Goal: Task Accomplishment & Management: Use online tool/utility

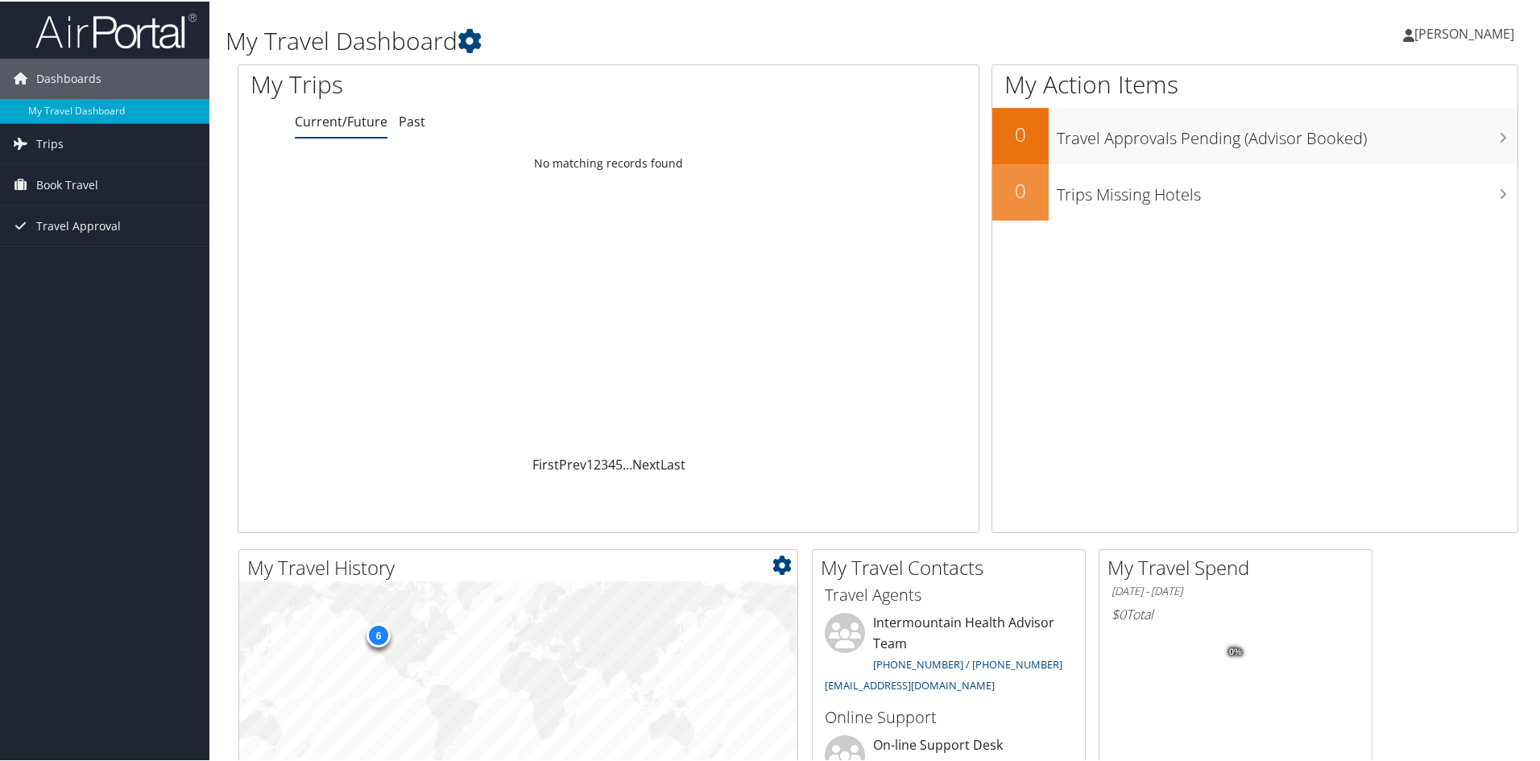
drag, startPoint x: 81, startPoint y: 186, endPoint x: 540, endPoint y: 573, distance: 601.3
click at [81, 186] on span "Book Travel" at bounding box center [67, 184] width 62 height 40
click at [81, 213] on link "Agent Booking Request" at bounding box center [104, 216] width 209 height 24
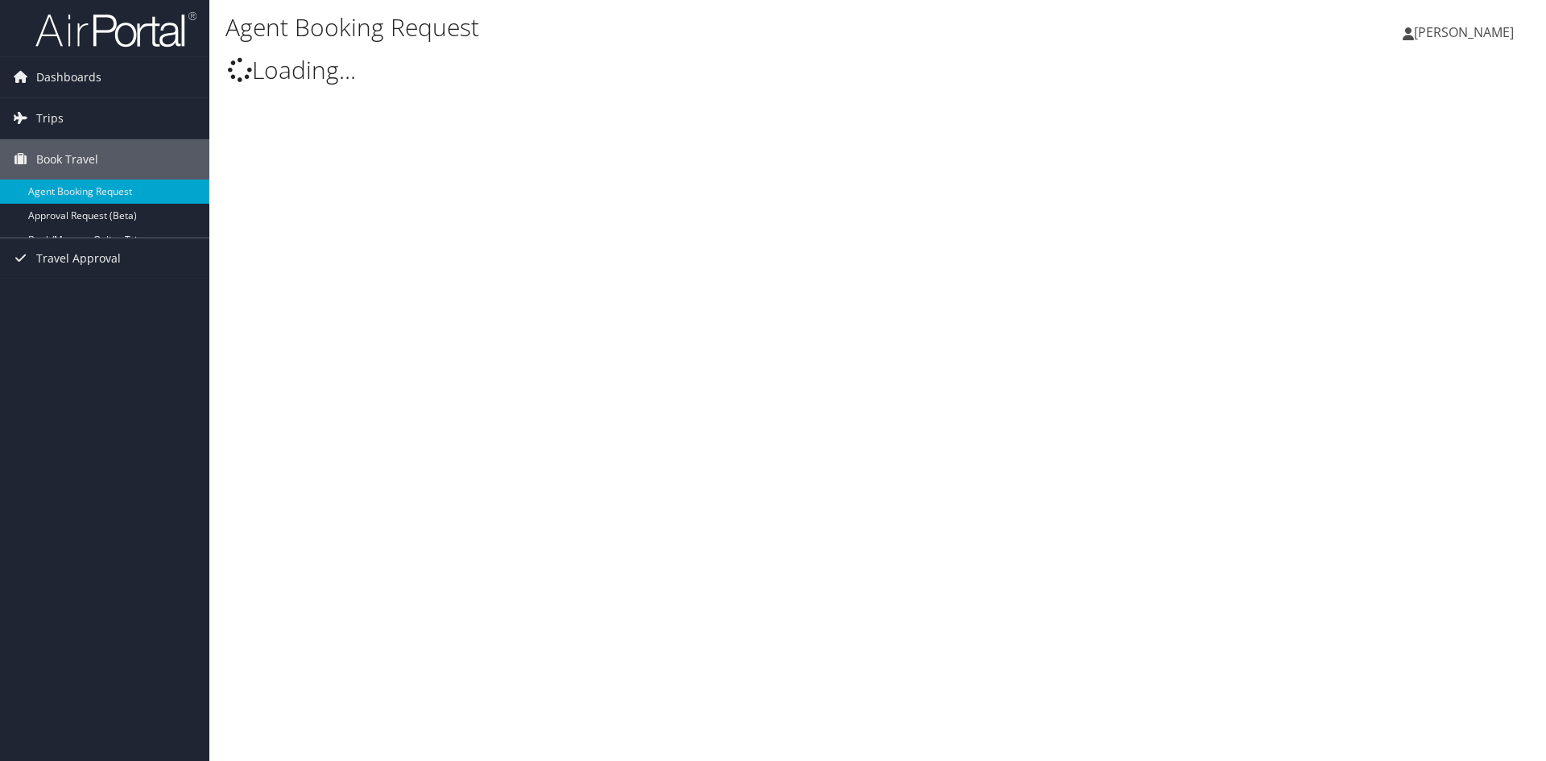
select select "[EMAIL_ADDRESS][DOMAIN_NAME]"
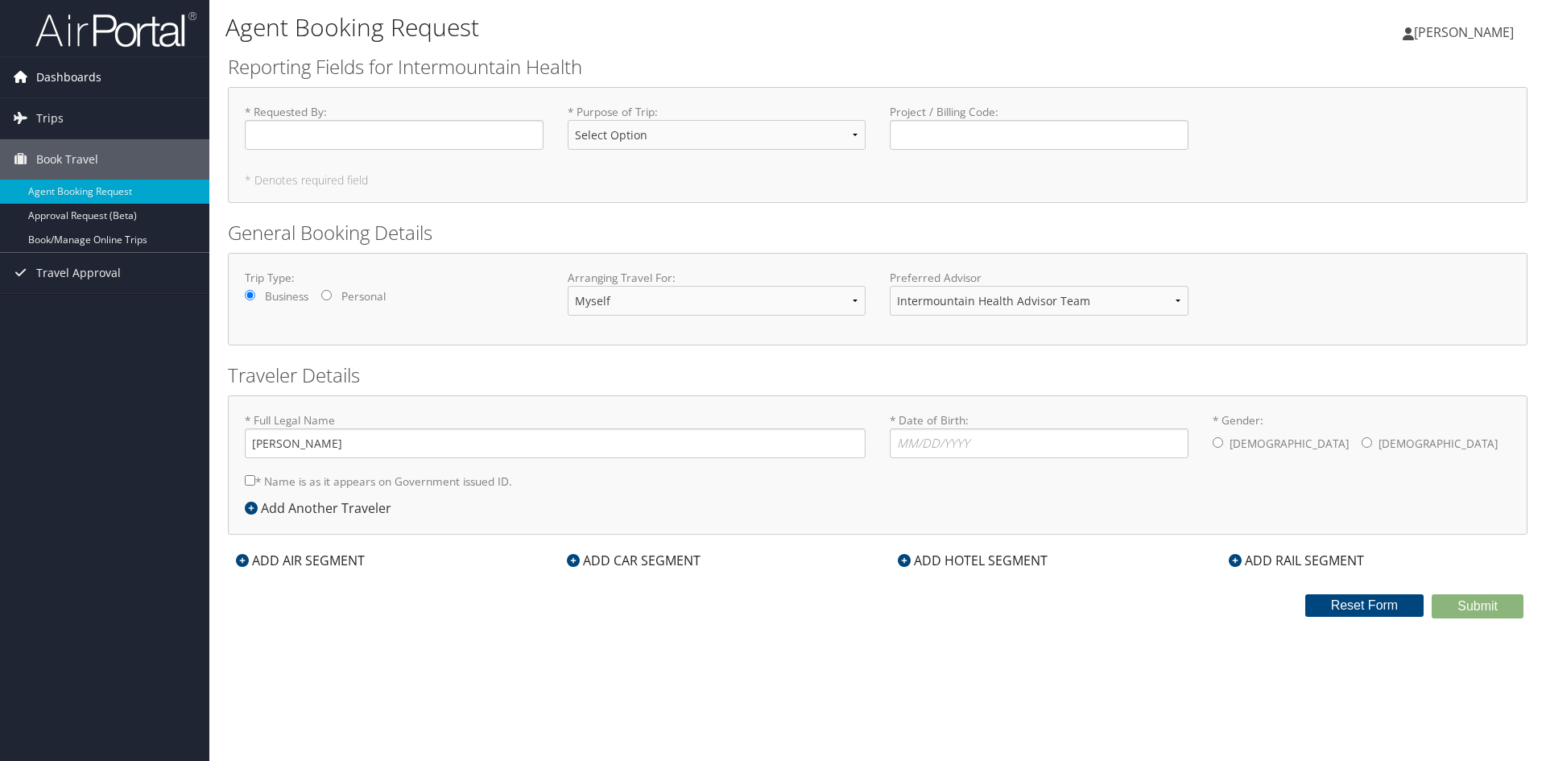
click at [66, 60] on span "Dashboards" at bounding box center [68, 77] width 65 height 40
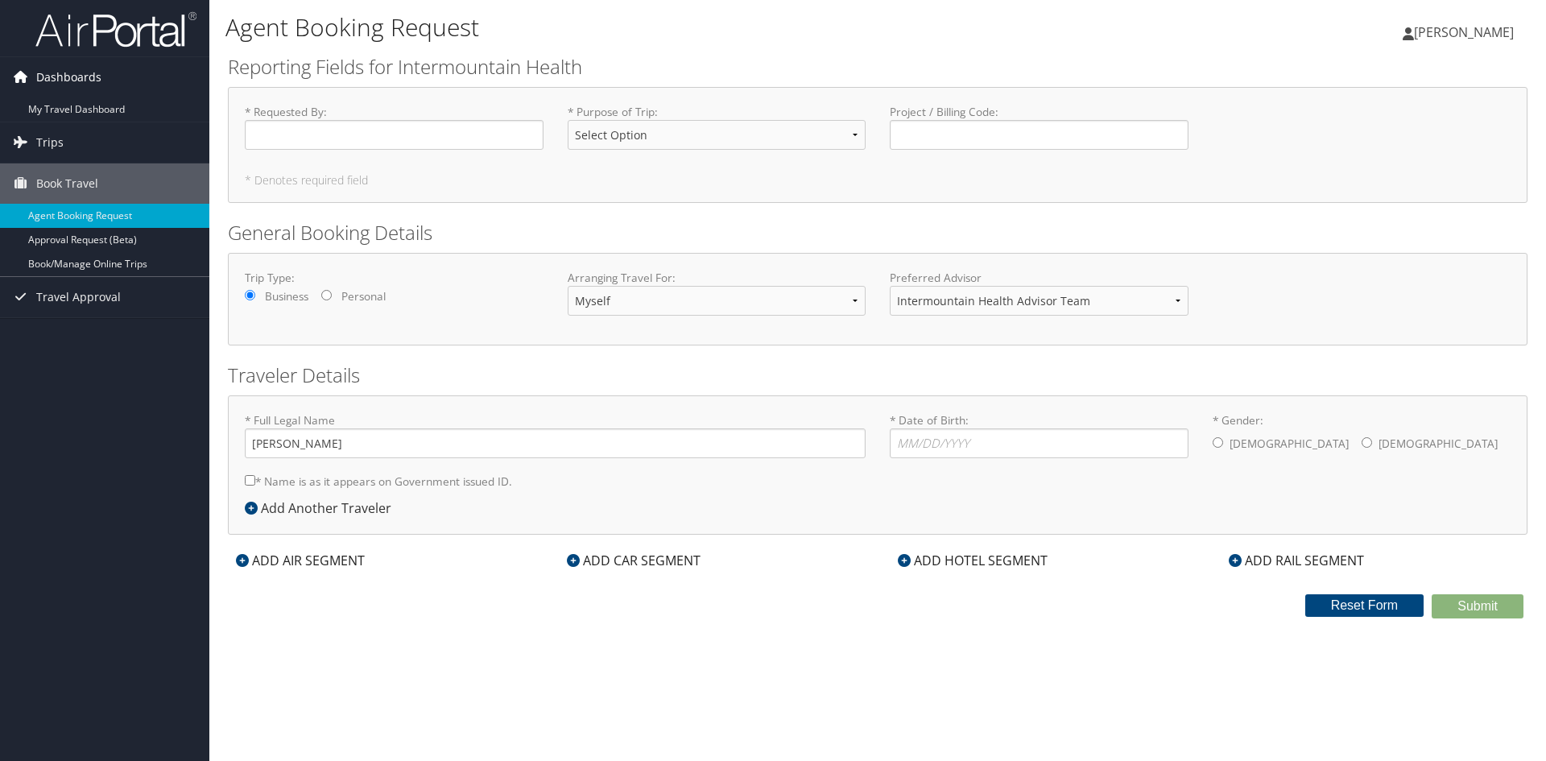
click at [75, 72] on span "Dashboards" at bounding box center [68, 77] width 65 height 40
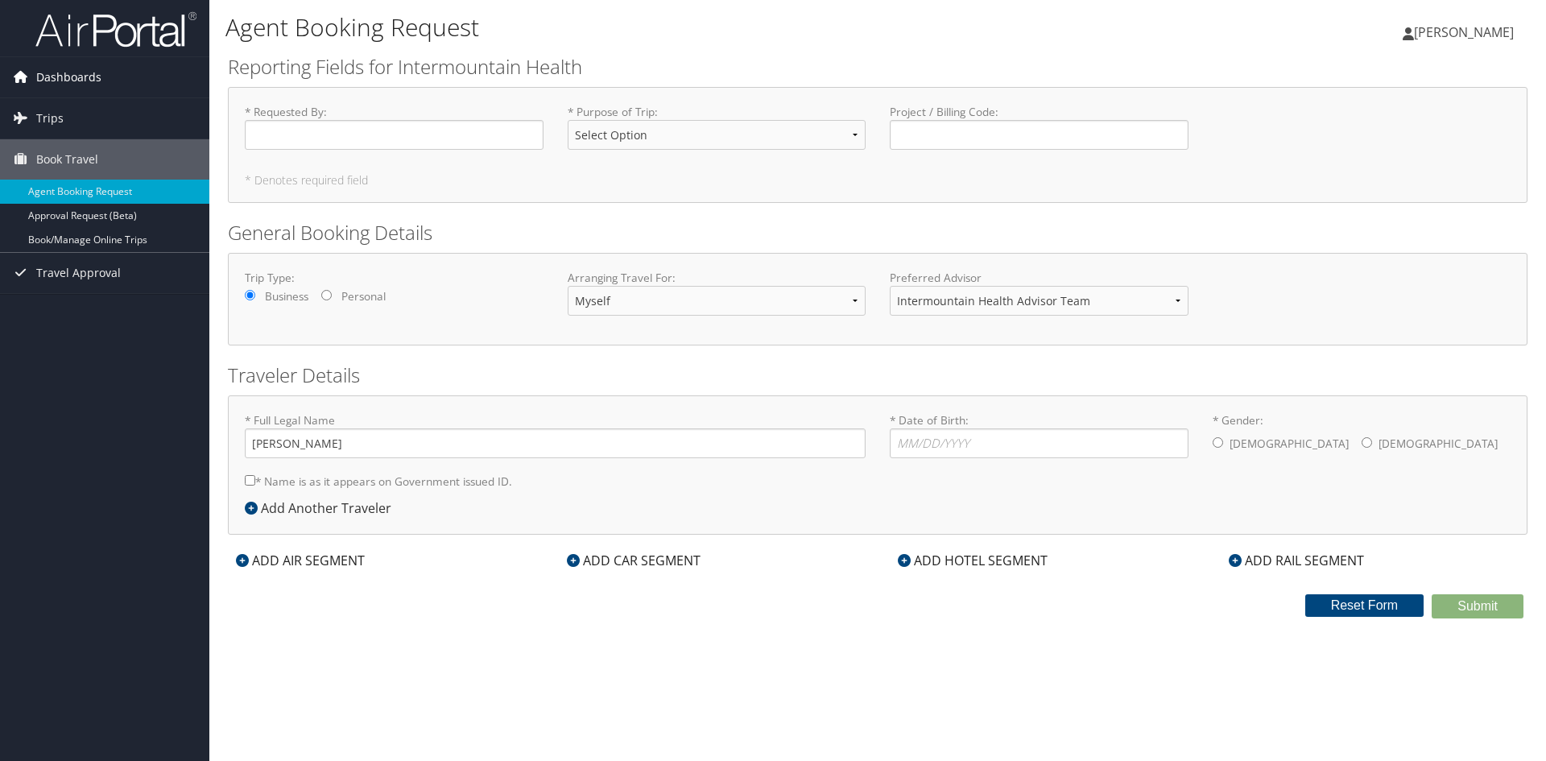
drag, startPoint x: 27, startPoint y: 71, endPoint x: 48, endPoint y: 89, distance: 26.8
click at [30, 72] on icon at bounding box center [20, 76] width 24 height 24
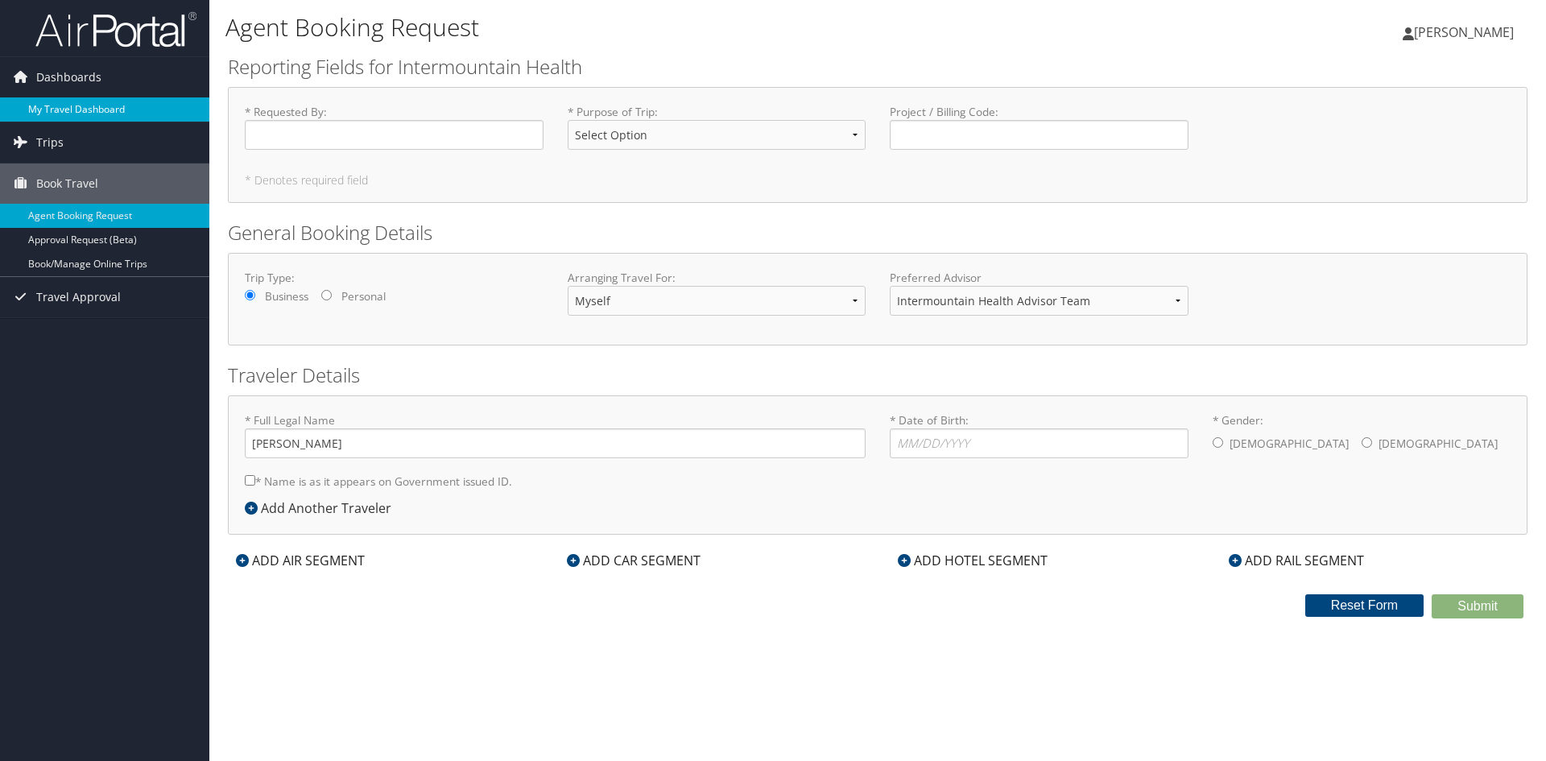
drag, startPoint x: 61, startPoint y: 106, endPoint x: 207, endPoint y: 221, distance: 185.8
click at [64, 107] on link "My Travel Dashboard" at bounding box center [104, 109] width 209 height 24
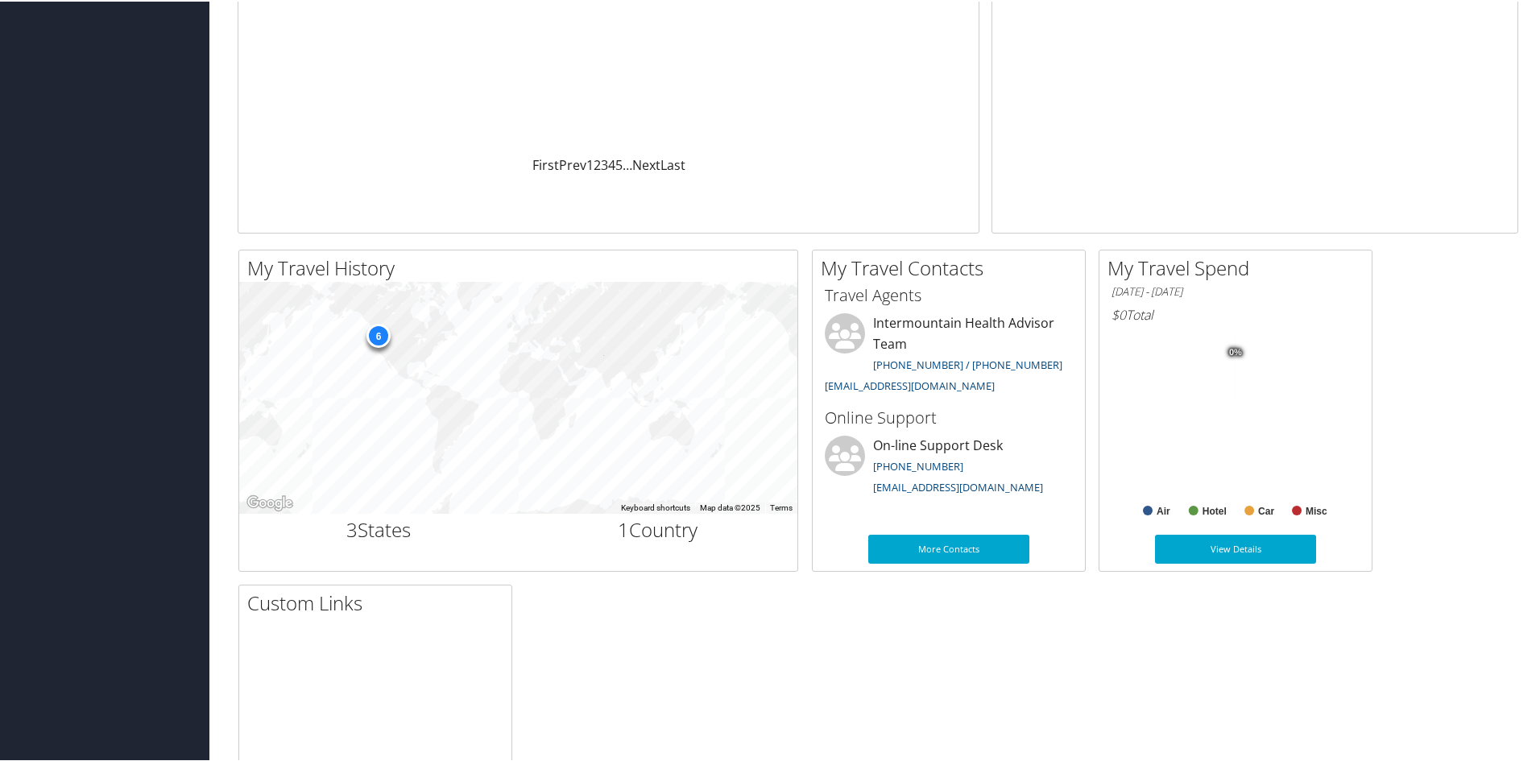
scroll to position [472, 0]
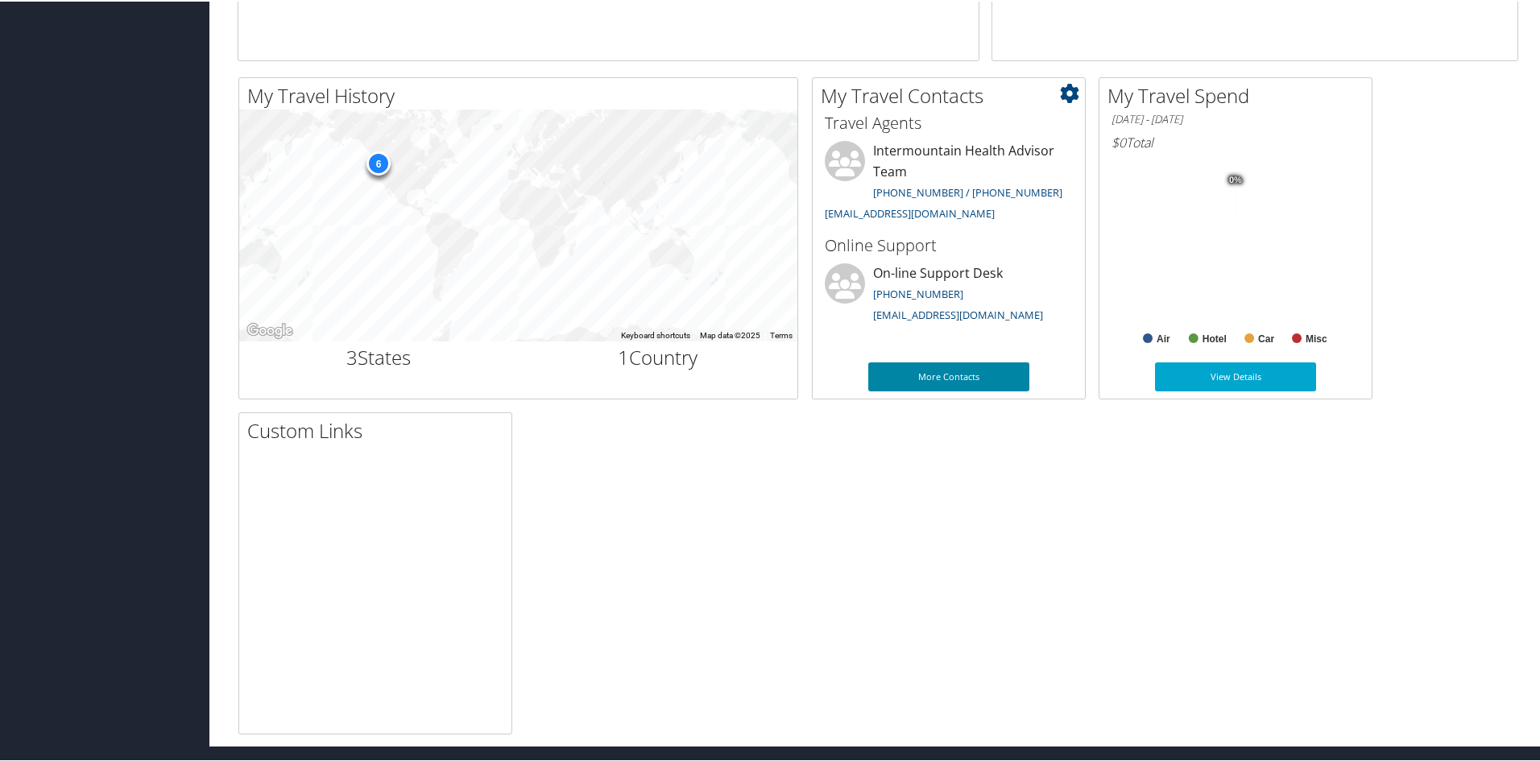
click at [921, 362] on link "More Contacts" at bounding box center [948, 375] width 161 height 29
